Goal: Information Seeking & Learning: Learn about a topic

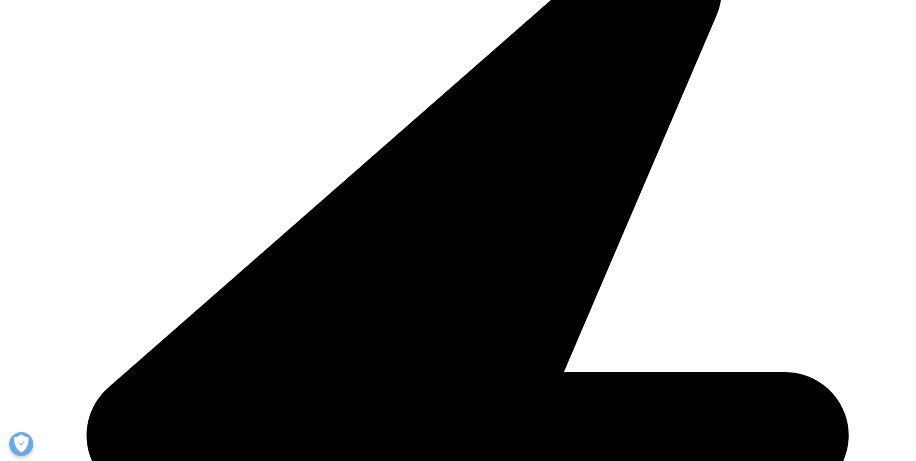
scroll to position [3001, 0]
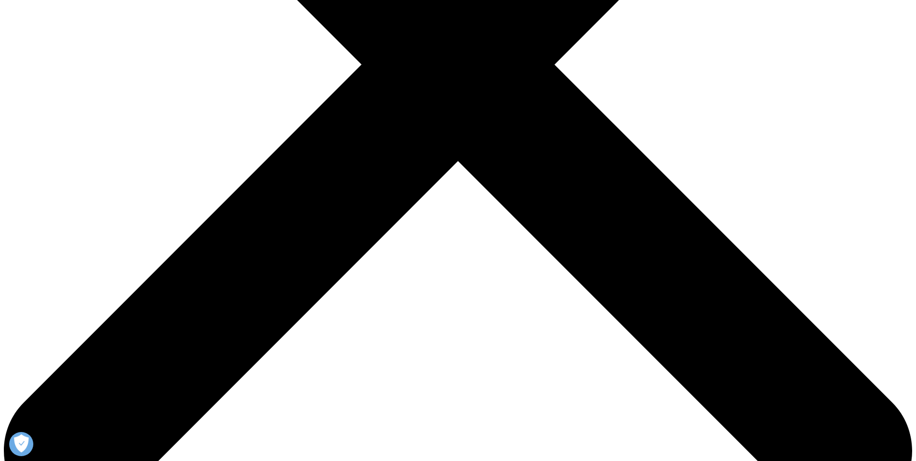
scroll to position [0, 0]
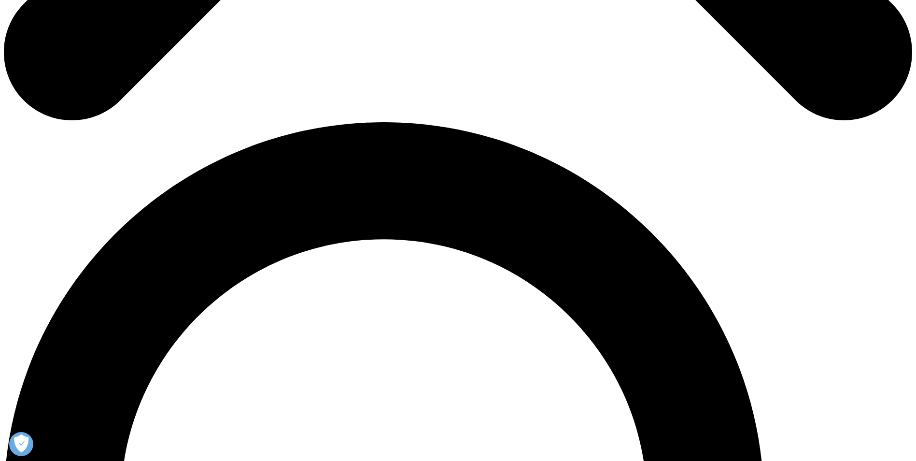
scroll to position [702, 0]
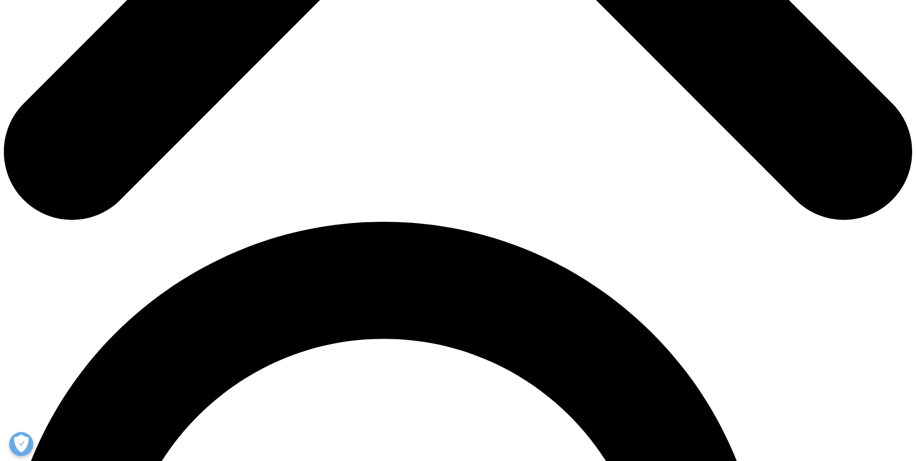
drag, startPoint x: 389, startPoint y: 172, endPoint x: 576, endPoint y: 268, distance: 210.9
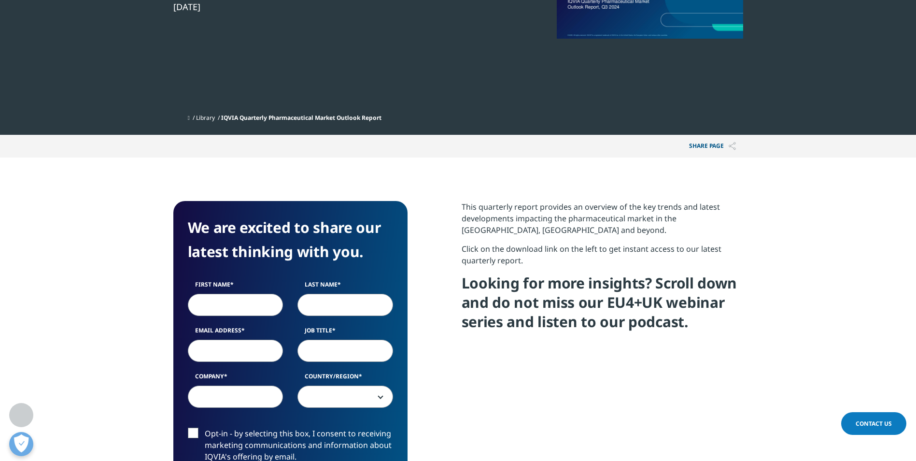
scroll to position [200, 0]
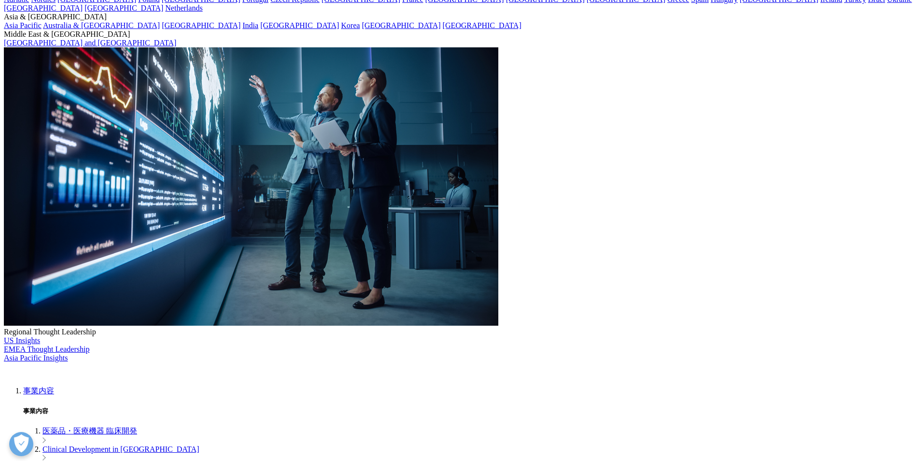
scroll to position [229, 0]
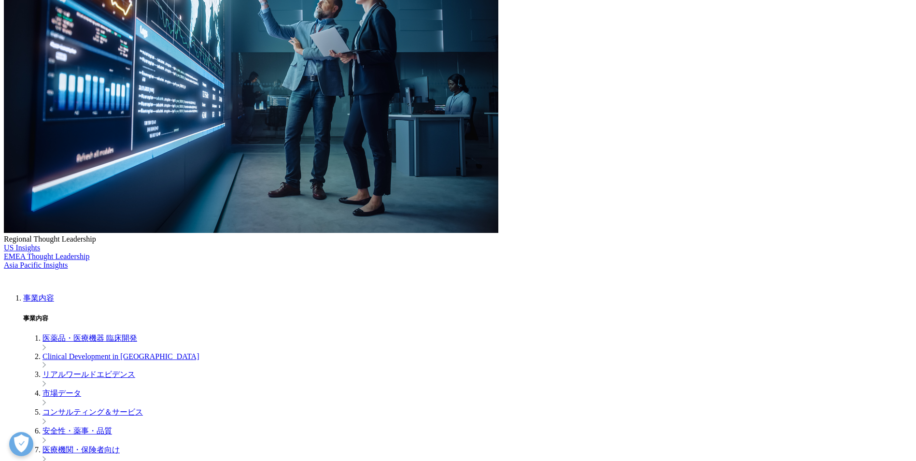
drag, startPoint x: 371, startPoint y: 160, endPoint x: 619, endPoint y: 242, distance: 261.8
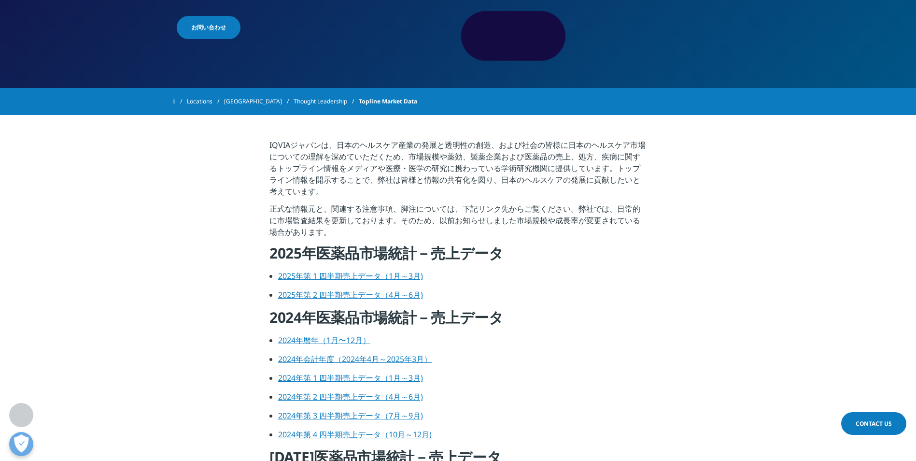
scroll to position [230, 0]
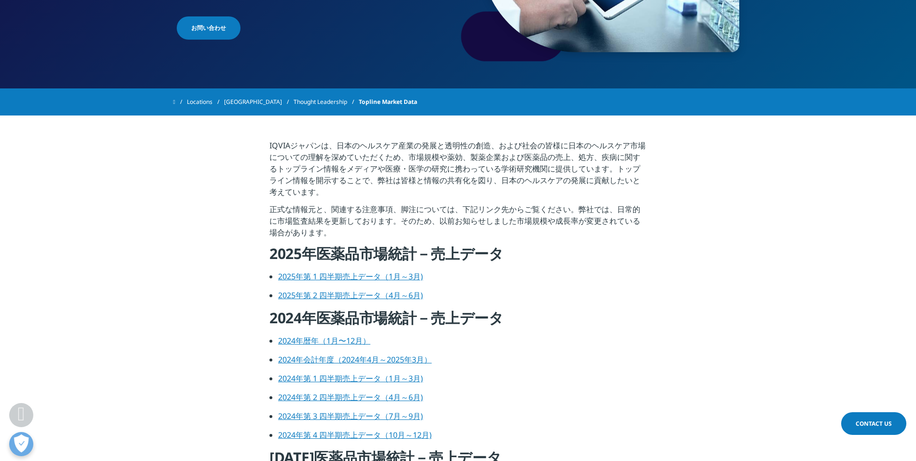
click at [407, 278] on link "2025年第 1 四半期売上データ（1月～3月)" at bounding box center [350, 276] width 145 height 11
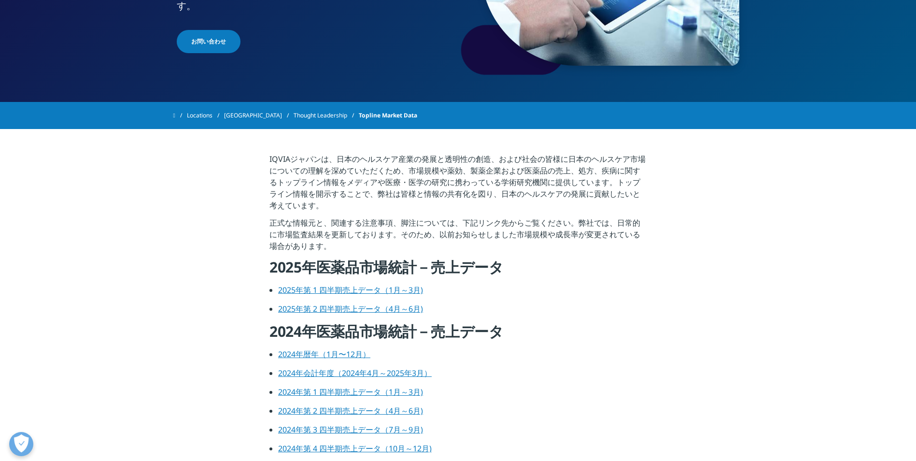
scroll to position [0, 0]
